Goal: Information Seeking & Learning: Learn about a topic

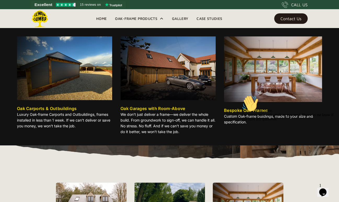
scroll to position [36, 0]
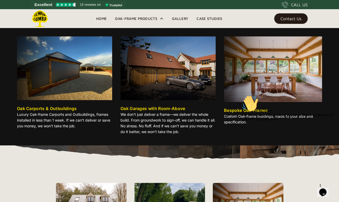
click at [140, 17] on div "Oak-Frame Products" at bounding box center [136, 18] width 42 height 6
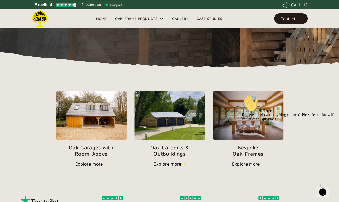
scroll to position [128, 0]
click at [168, 146] on p "Oak Carports & Outbuildings" at bounding box center [169, 150] width 71 height 13
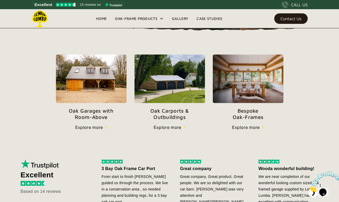
scroll to position [164, 0]
